Goal: Task Accomplishment & Management: Manage account settings

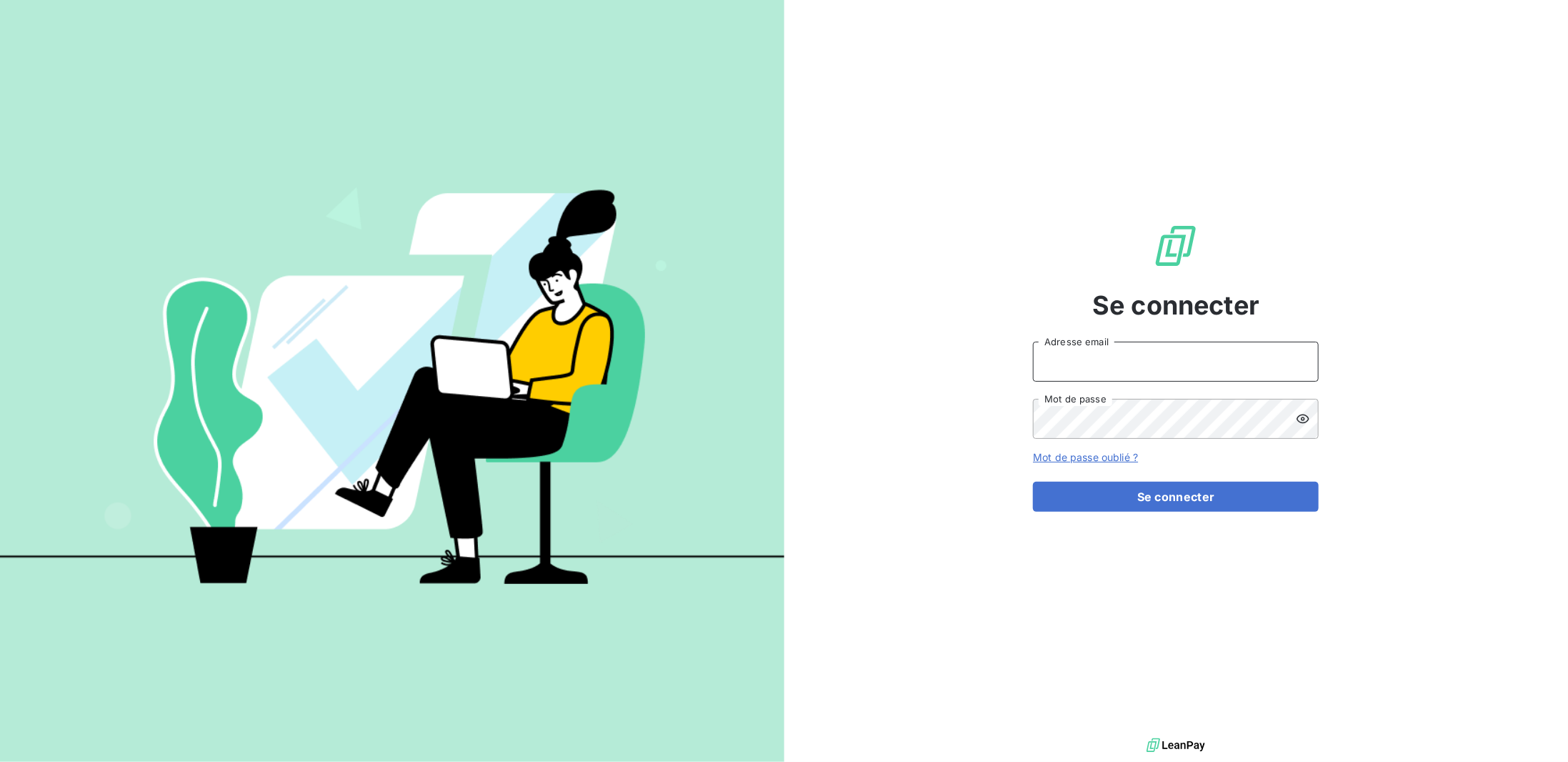
click at [1104, 363] on input "Adresse email" at bounding box center [1176, 361] width 286 height 40
click at [897, 360] on div "Se connecter Adresse email Mot de passe Mot de passe oublié ? Se connecter" at bounding box center [1176, 368] width 784 height 735
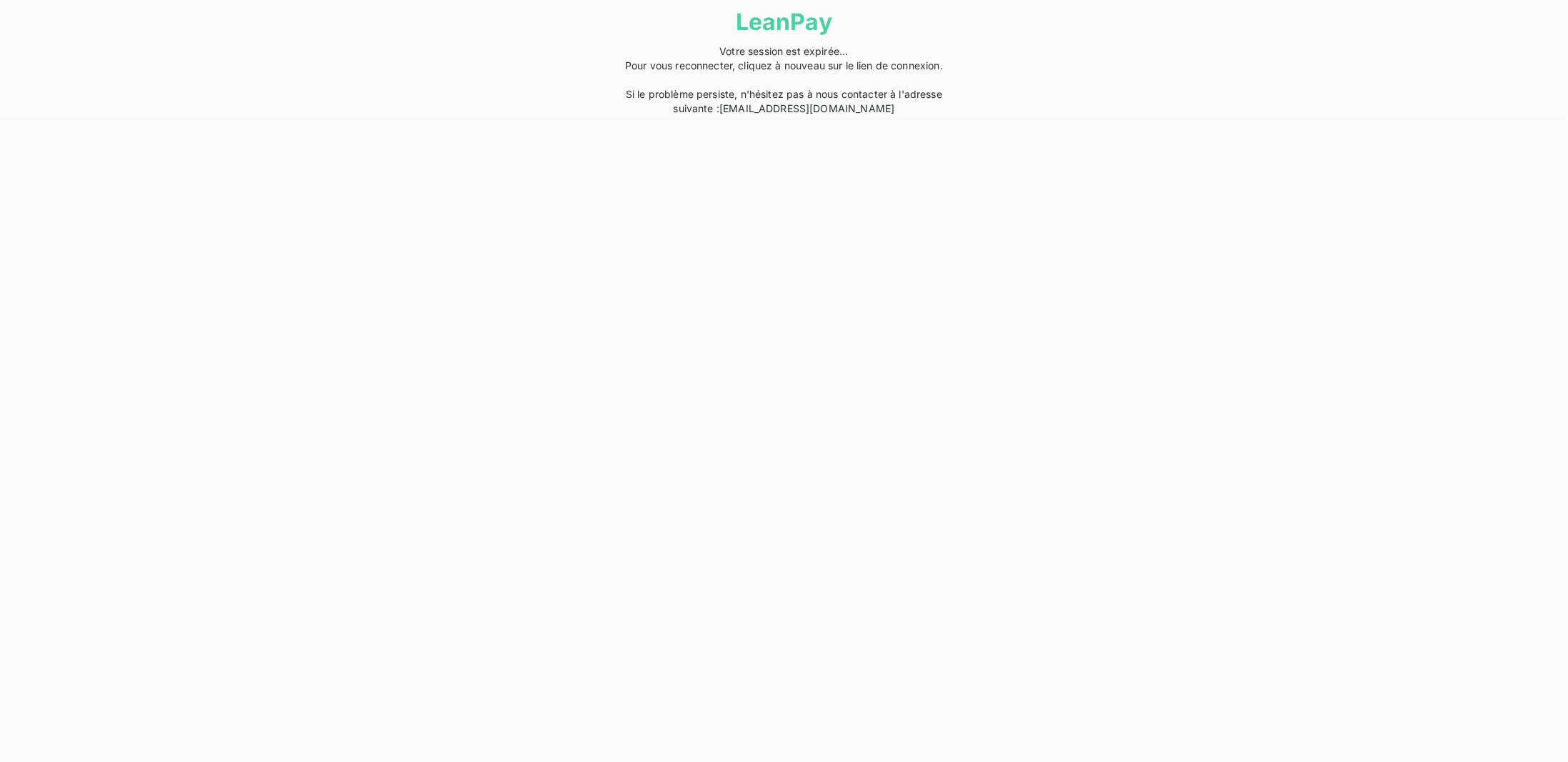
click at [797, 51] on span "Votre session est expirée... Pour vous reconnecter, cliquez à nouveau sur le li…" at bounding box center [784, 79] width 318 height 70
